Goal: Information Seeking & Learning: Learn about a topic

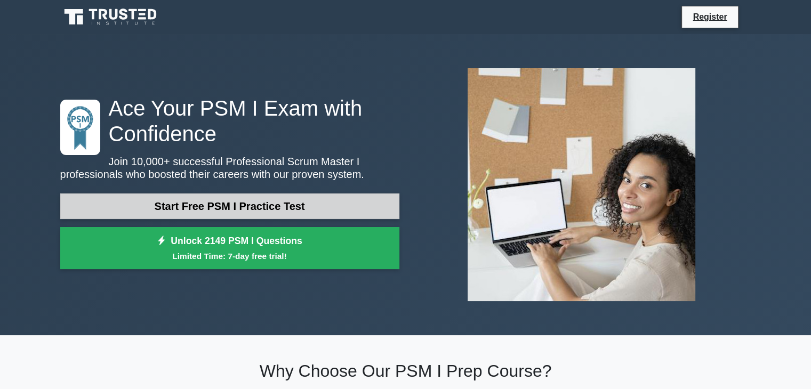
click at [285, 206] on link "Start Free PSM I Practice Test" at bounding box center [229, 207] width 339 height 26
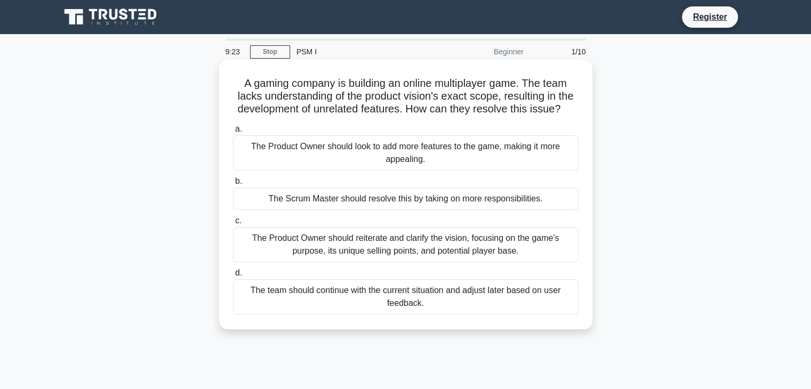
click at [366, 248] on div "The Product Owner should reiterate and clarify the vision, focusing on the game…" at bounding box center [406, 244] width 346 height 35
click at [233, 225] on input "c. The Product Owner should reiterate and clarify the vision, focusing on the g…" at bounding box center [233, 221] width 0 height 7
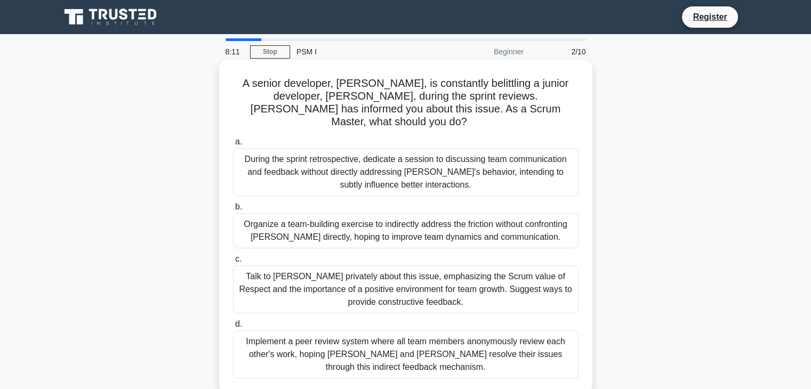
click at [425, 345] on div "Implement a peer review system where all team members anonymously review each o…" at bounding box center [406, 355] width 346 height 48
click at [233, 328] on input "d. Implement a peer review system where all team members anonymously review eac…" at bounding box center [233, 324] width 0 height 7
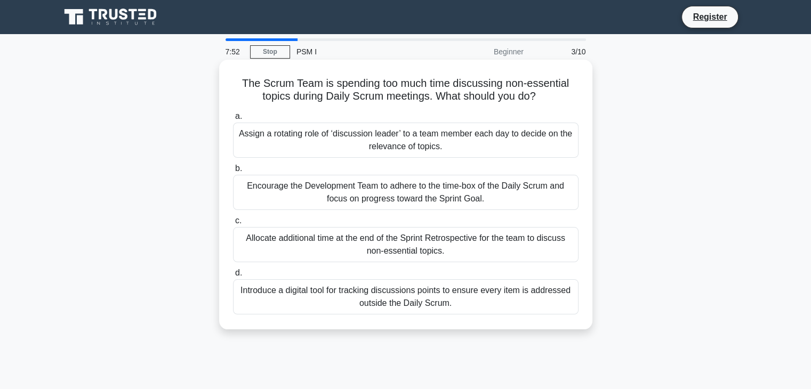
click at [386, 194] on div "Encourage the Development Team to adhere to the time-box of the Daily Scrum and…" at bounding box center [406, 192] width 346 height 35
click at [233, 172] on input "b. Encourage the Development Team to adhere to the time-box of the Daily Scrum …" at bounding box center [233, 168] width 0 height 7
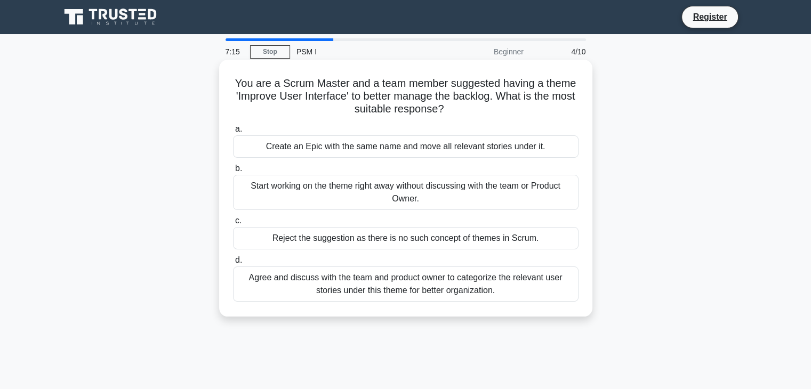
click at [416, 281] on div "Agree and discuss with the team and product owner to categorize the relevant us…" at bounding box center [406, 284] width 346 height 35
click at [233, 264] on input "d. Agree and discuss with the team and product owner to categorize the relevant…" at bounding box center [233, 260] width 0 height 7
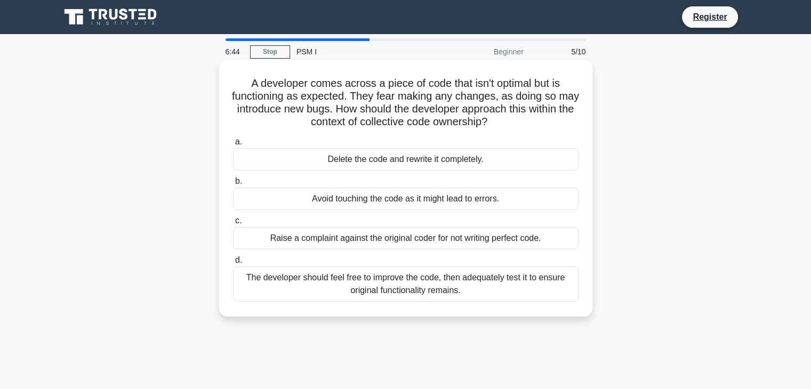
click at [390, 286] on div "The developer should feel free to improve the code, then adequately test it to …" at bounding box center [406, 284] width 346 height 35
click at [233, 264] on input "d. The developer should feel free to improve the code, then adequately test it …" at bounding box center [233, 260] width 0 height 7
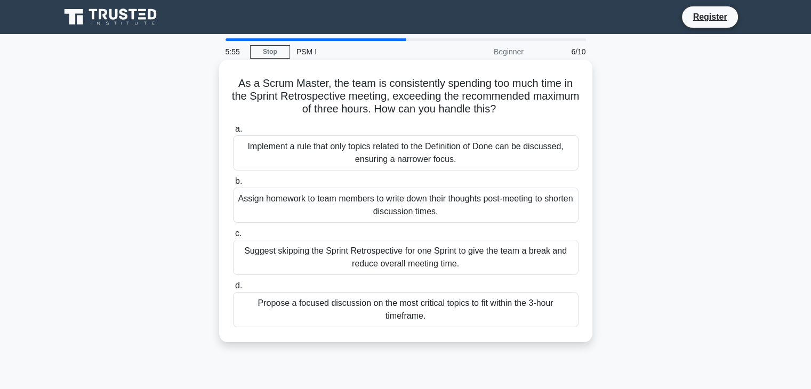
click at [436, 308] on div "Propose a focused discussion on the most critical topics to fit within the 3-ho…" at bounding box center [406, 309] width 346 height 35
click at [233, 290] on input "d. Propose a focused discussion on the most critical topics to fit within the 3…" at bounding box center [233, 286] width 0 height 7
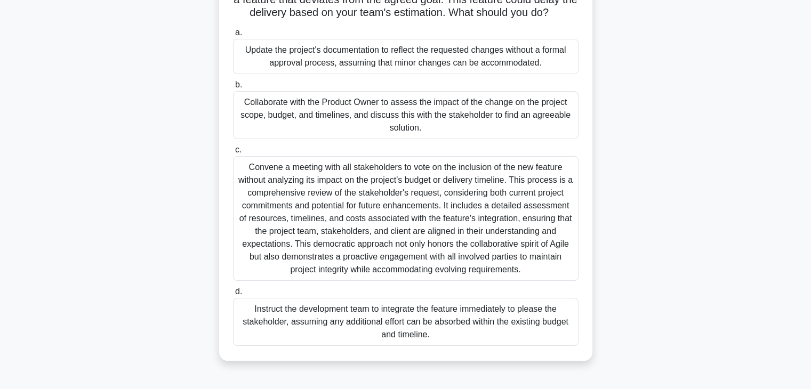
scroll to position [107, 0]
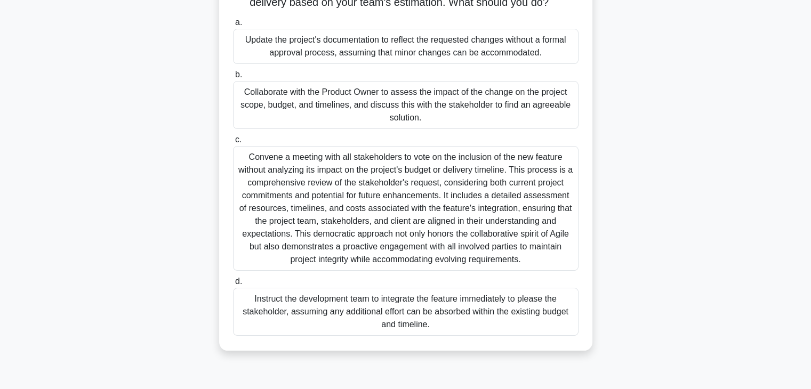
click at [374, 207] on div "Convene a meeting with all stakeholders to vote on the inclusion of the new fea…" at bounding box center [406, 208] width 346 height 125
click at [233, 143] on input "c." at bounding box center [233, 140] width 0 height 7
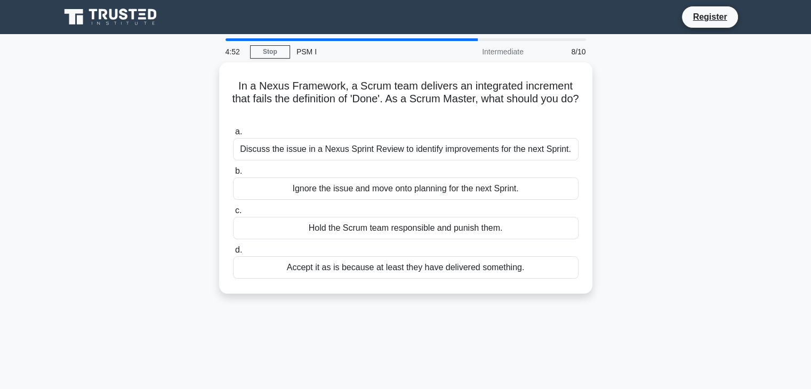
scroll to position [0, 0]
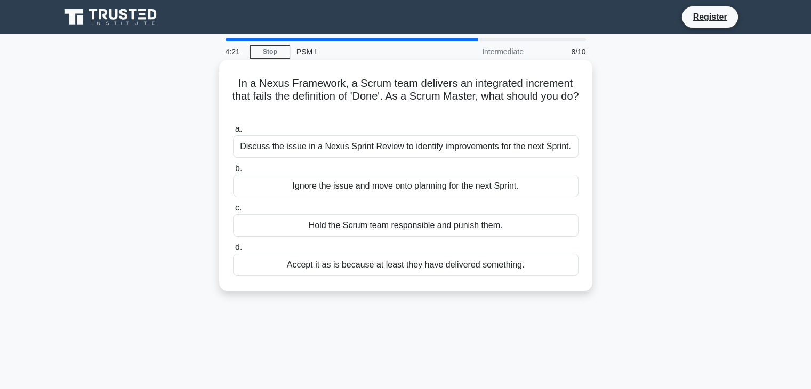
click at [437, 149] on div "Discuss the issue in a Nexus Sprint Review to identify improvements for the nex…" at bounding box center [406, 146] width 346 height 22
click at [233, 133] on input "a. Discuss the issue in a Nexus Sprint Review to identify improvements for the …" at bounding box center [233, 129] width 0 height 7
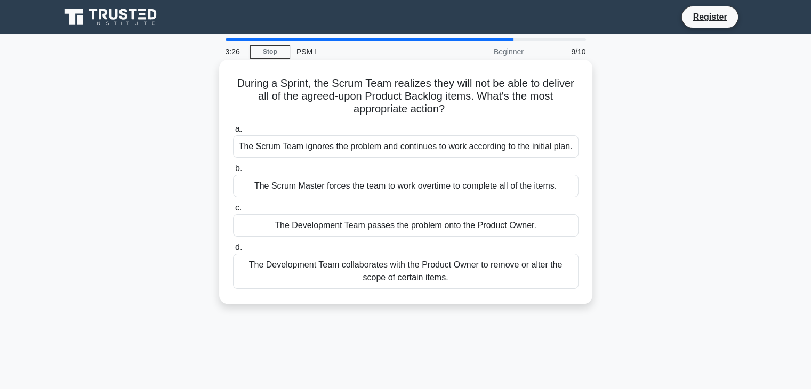
click at [383, 265] on div "The Development Team collaborates with the Product Owner to remove or alter the…" at bounding box center [406, 271] width 346 height 35
click at [233, 251] on input "d. The Development Team collaborates with the Product Owner to remove or alter …" at bounding box center [233, 247] width 0 height 7
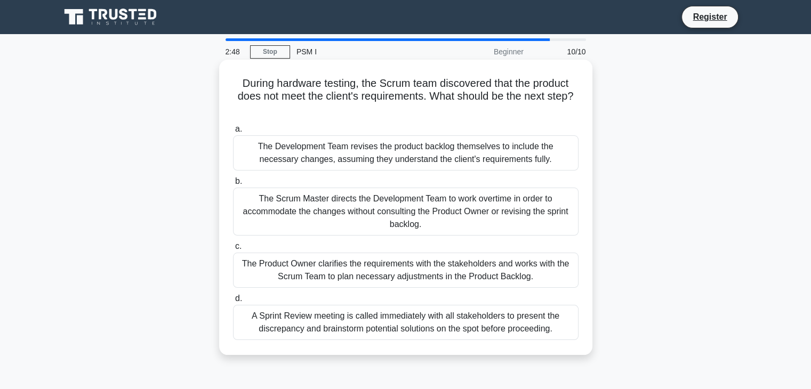
click at [430, 270] on div "The Product Owner clarifies the requirements with the stakeholders and works wi…" at bounding box center [406, 270] width 346 height 35
click at [233, 250] on input "c. The Product Owner clarifies the requirements with the stakeholders and works…" at bounding box center [233, 246] width 0 height 7
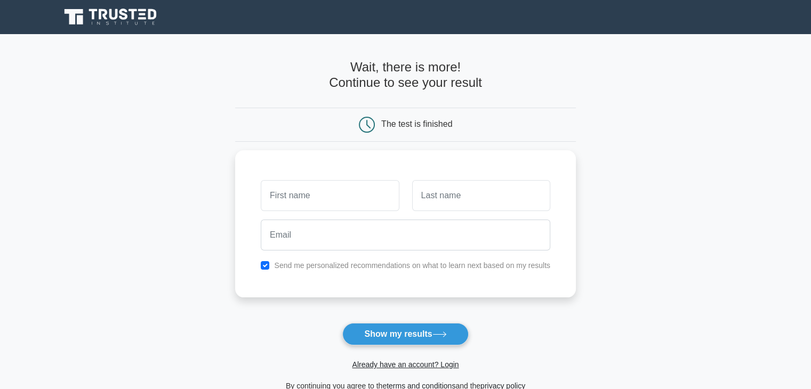
click at [278, 309] on form "Wait, there is more! Continue to see your result The test is finished and the" at bounding box center [405, 226] width 341 height 333
click at [292, 198] on input "text" at bounding box center [330, 193] width 138 height 31
type input "Manoj"
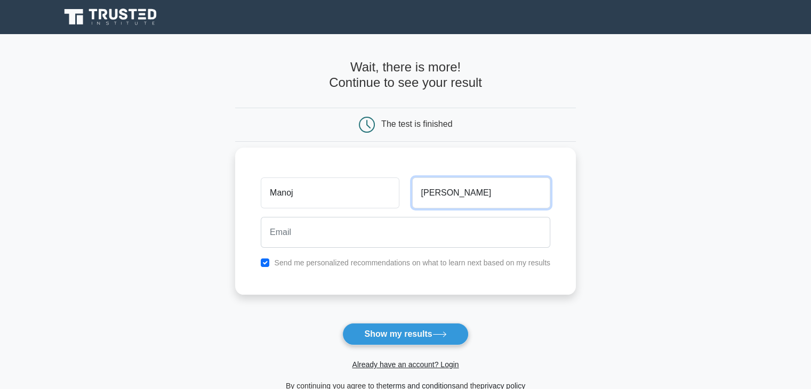
type input "Kakkar"
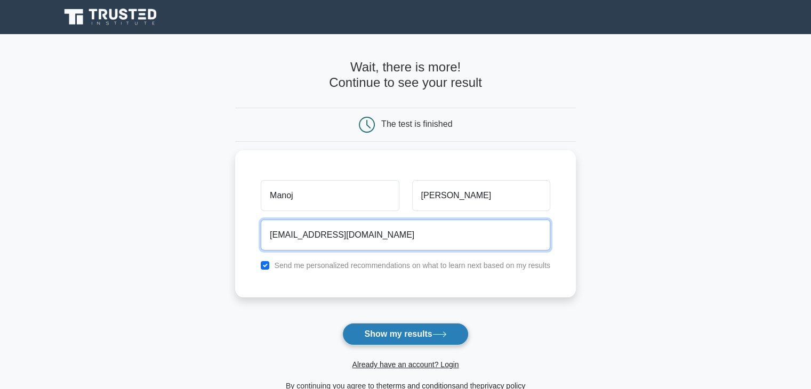
type input "manojkakkar@hotmail.com"
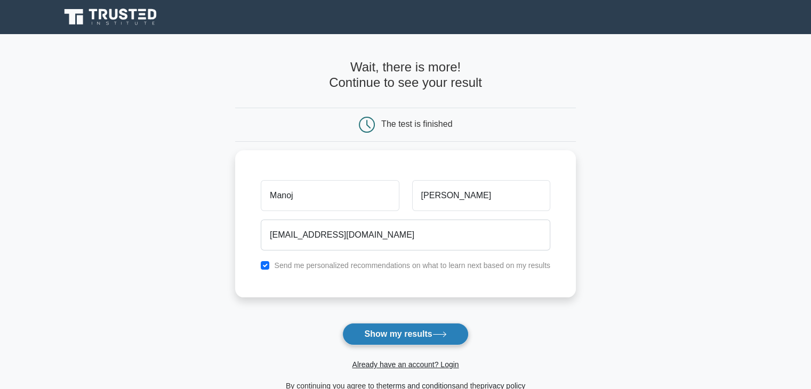
click at [414, 339] on button "Show my results" at bounding box center [405, 334] width 126 height 22
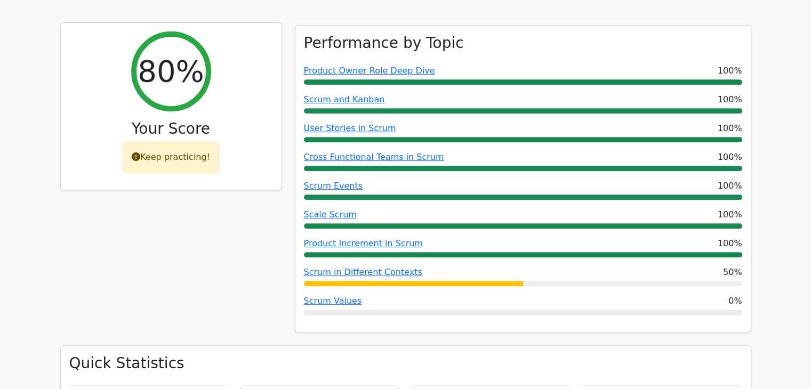
scroll to position [427, 0]
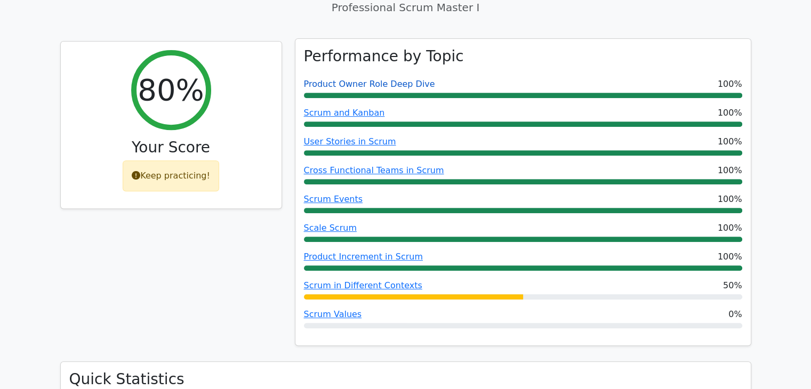
click at [377, 79] on link "Product Owner Role Deep Dive" at bounding box center [369, 84] width 131 height 10
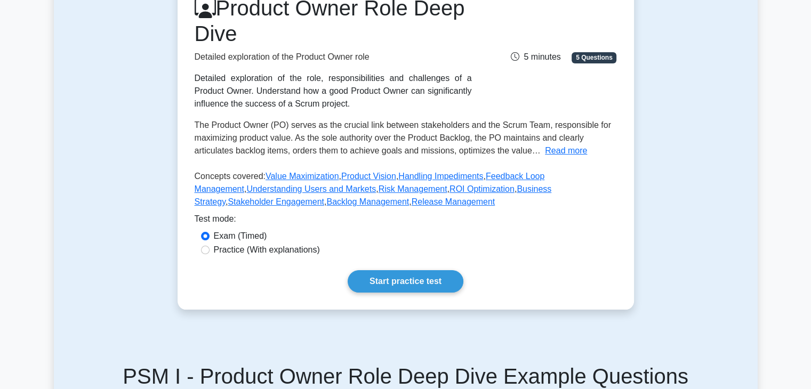
scroll to position [53, 0]
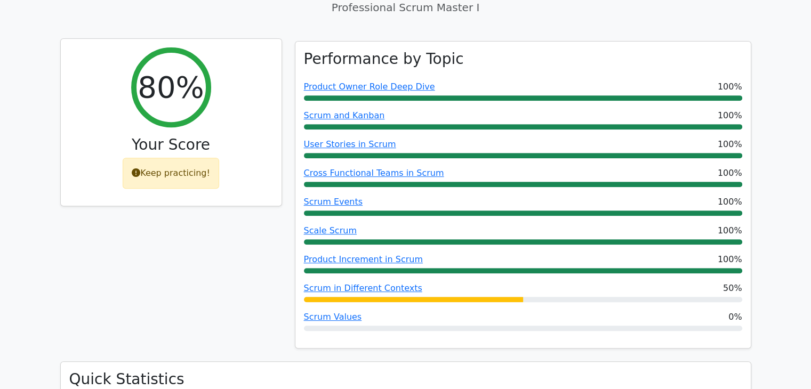
click at [176, 69] on h2 "80%" at bounding box center [171, 87] width 66 height 36
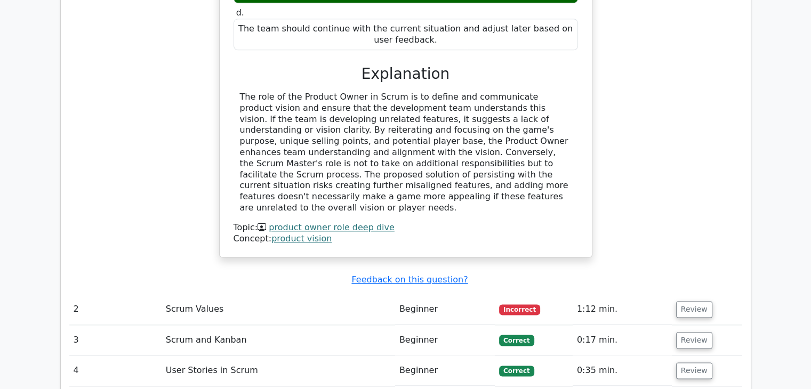
scroll to position [1280, 0]
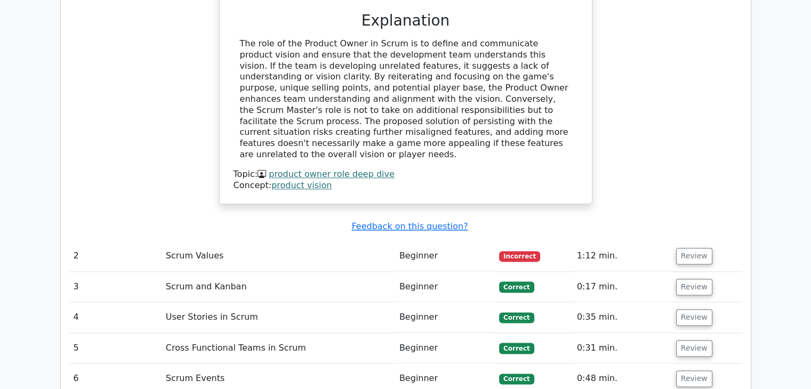
click at [203, 241] on td "Scrum Values" at bounding box center [279, 256] width 234 height 30
click at [686, 248] on button "Review" at bounding box center [694, 256] width 36 height 17
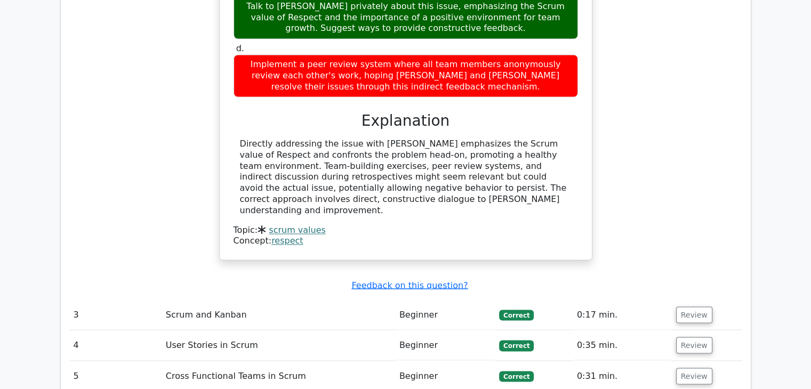
scroll to position [1760, 0]
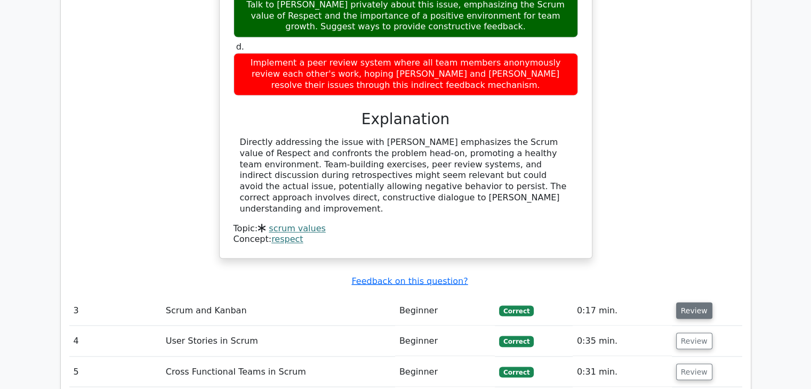
click at [689, 302] on button "Review" at bounding box center [694, 310] width 36 height 17
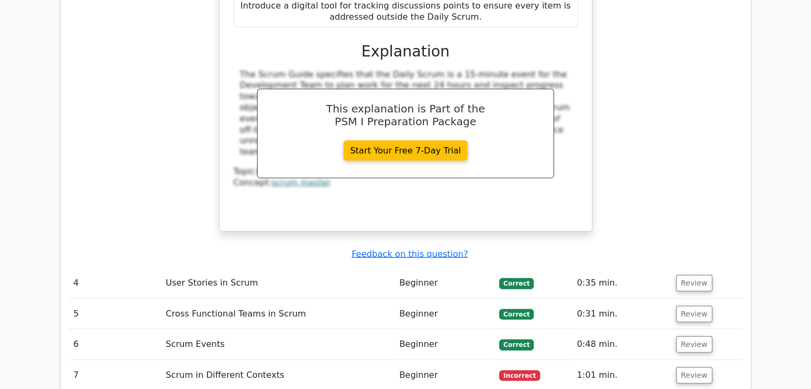
scroll to position [2347, 0]
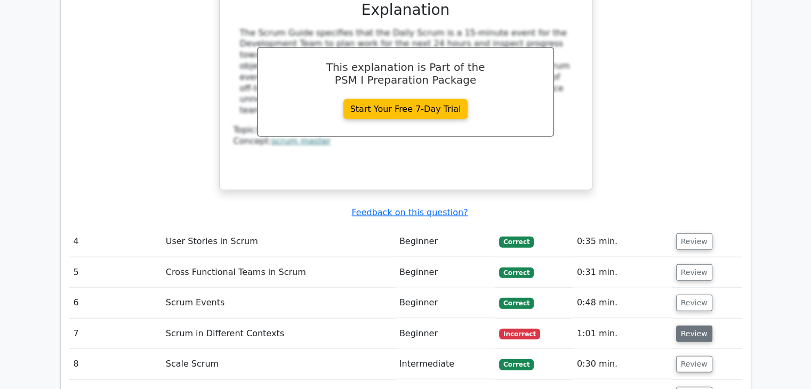
click at [688, 326] on button "Review" at bounding box center [694, 334] width 36 height 17
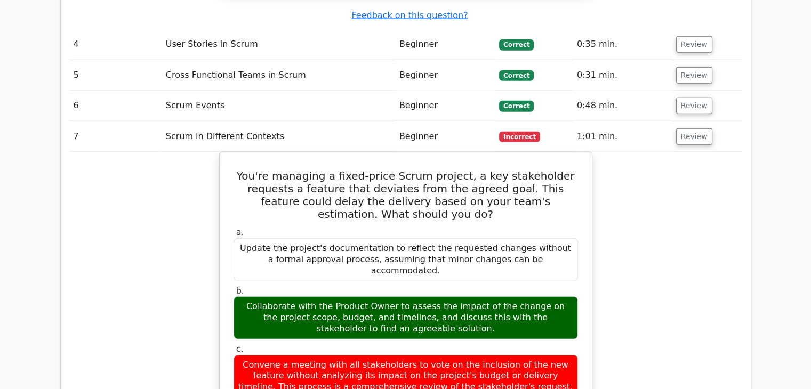
scroll to position [2400, 0]
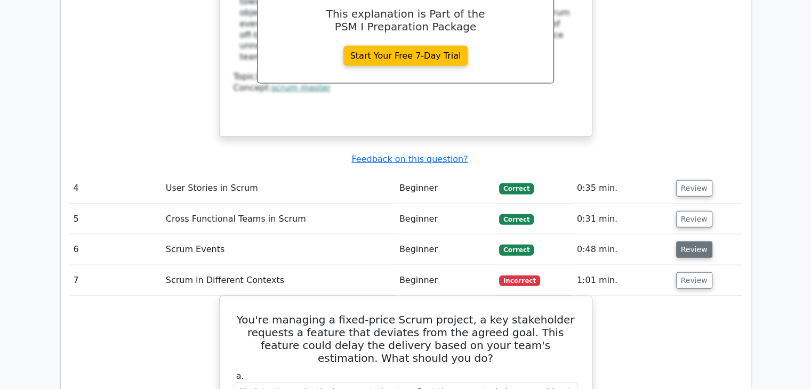
click at [689, 242] on button "Review" at bounding box center [694, 250] width 36 height 17
